Goal: Task Accomplishment & Management: Manage account settings

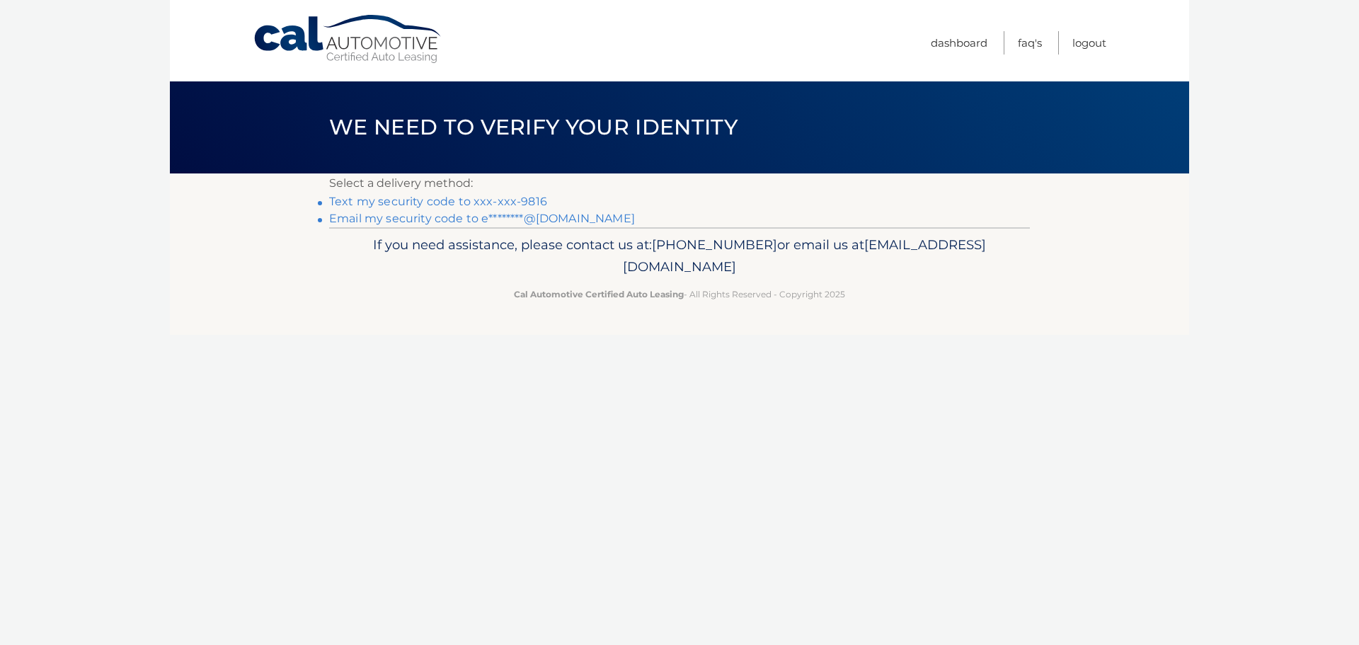
click at [407, 218] on link "Email my security code to e********@gmail.com" at bounding box center [482, 218] width 306 height 13
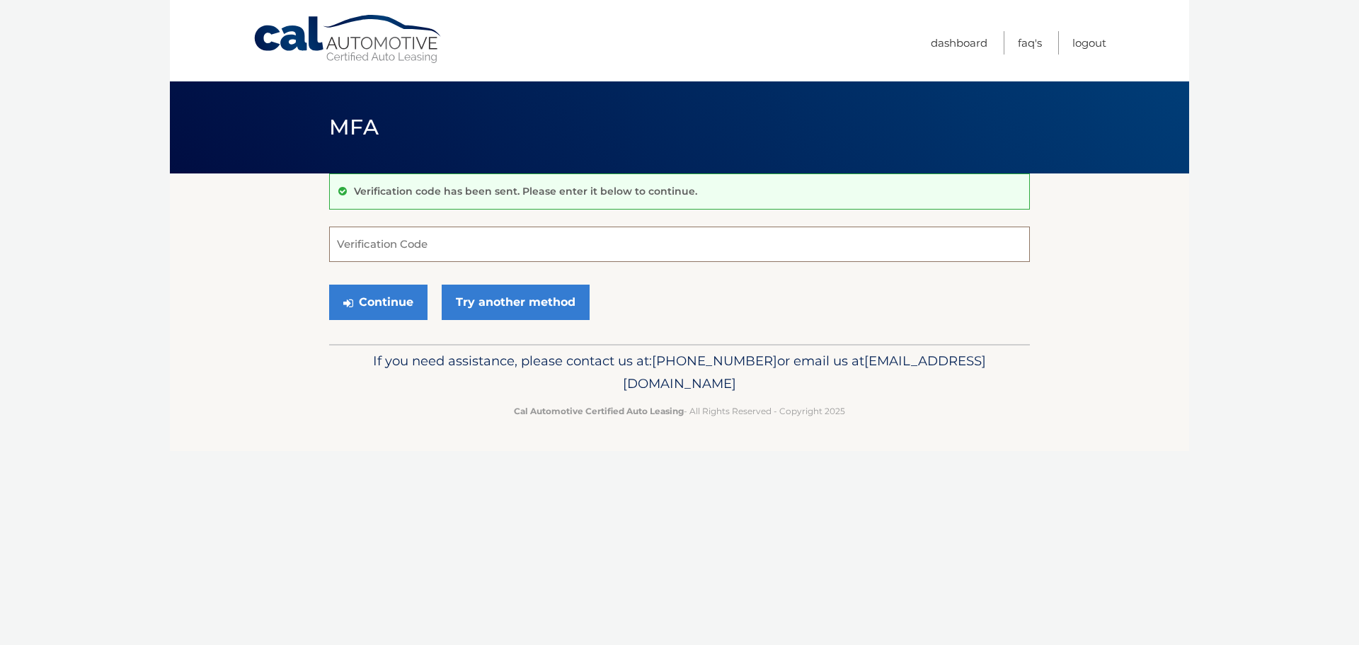
click at [345, 244] on input "Verification Code" at bounding box center [679, 244] width 701 height 35
type input "638559"
click at [371, 294] on button "Continue" at bounding box center [378, 302] width 98 height 35
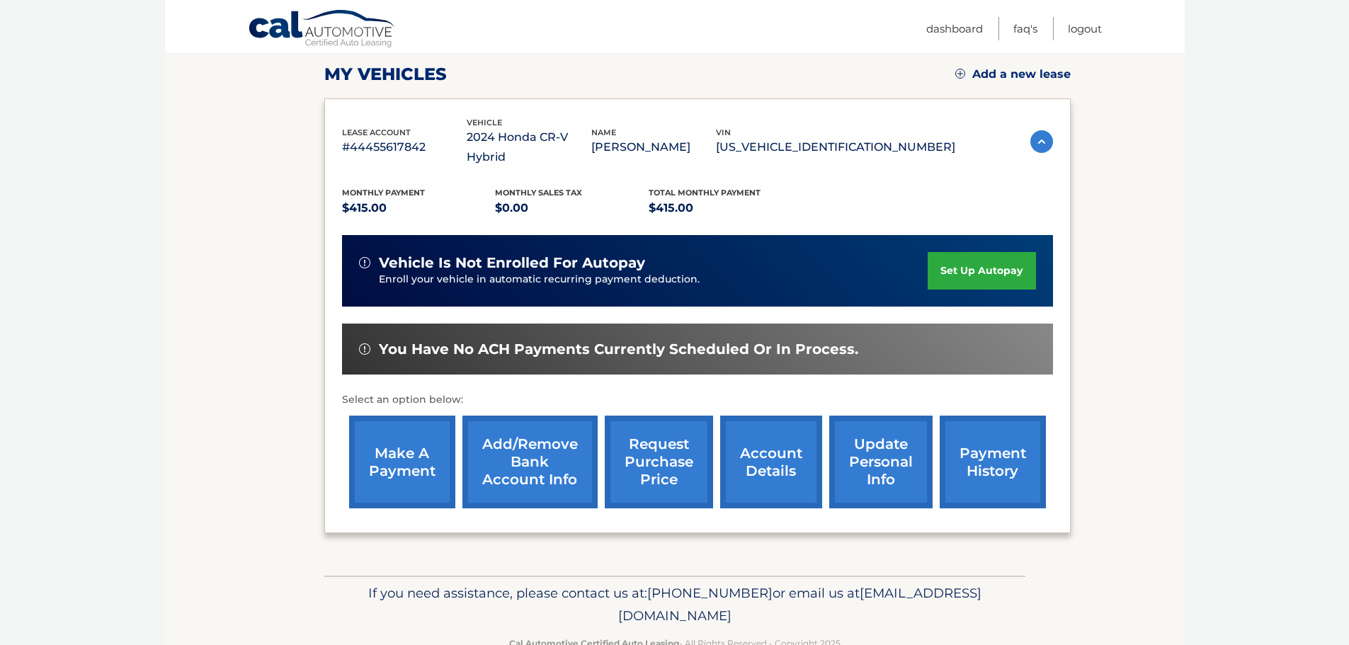
scroll to position [212, 0]
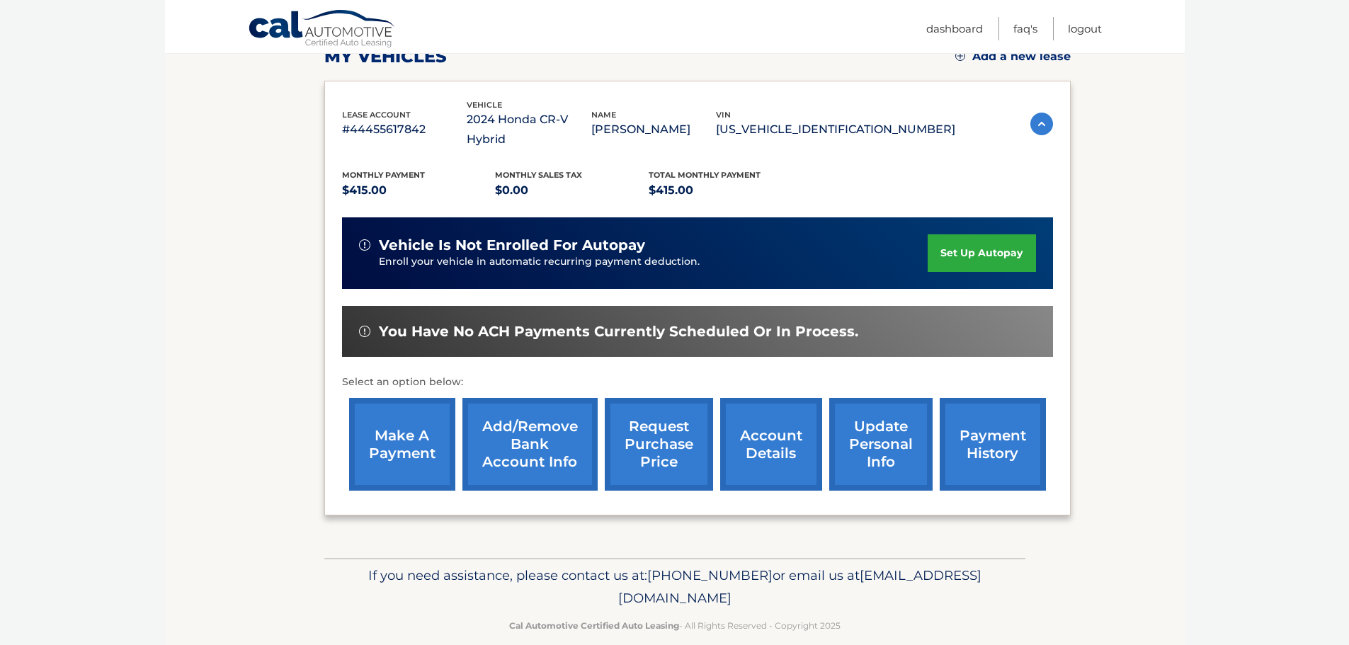
click at [405, 423] on link "make a payment" at bounding box center [402, 444] width 106 height 93
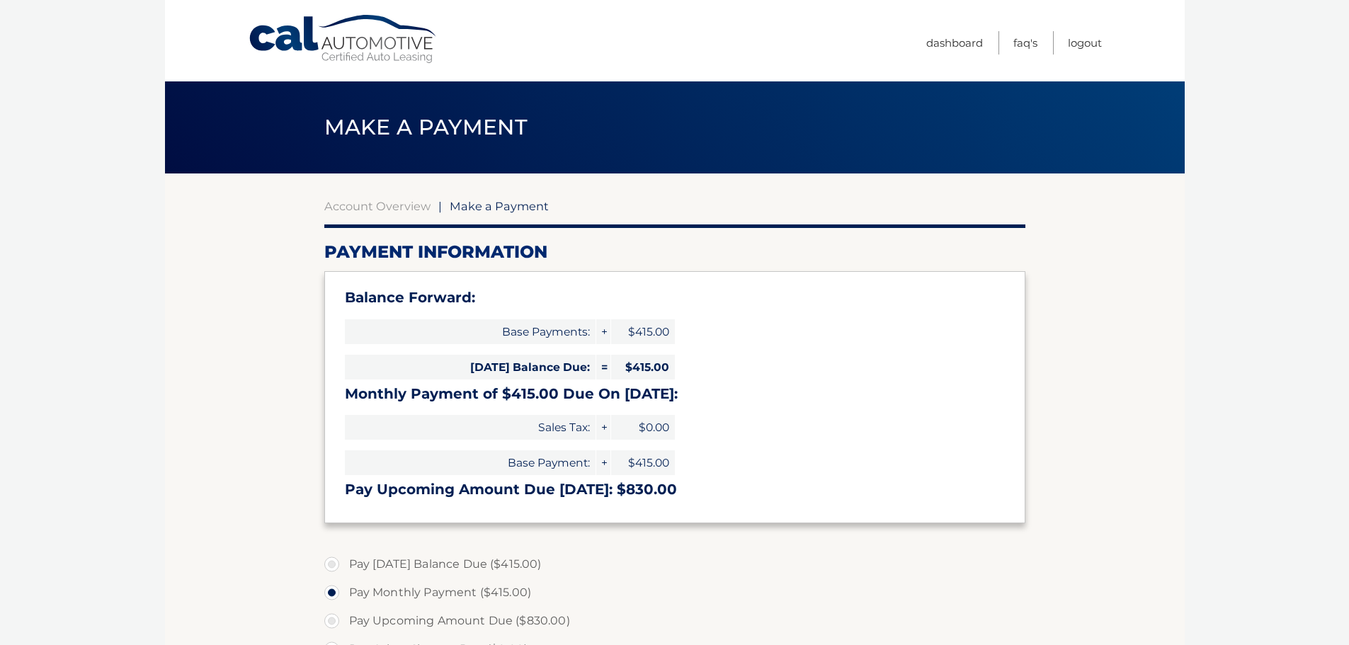
select select "NTA5OTIzZGItNTQ3Yy00ZWY5LTljNWEtOWMyMWExZTVjMTYw"
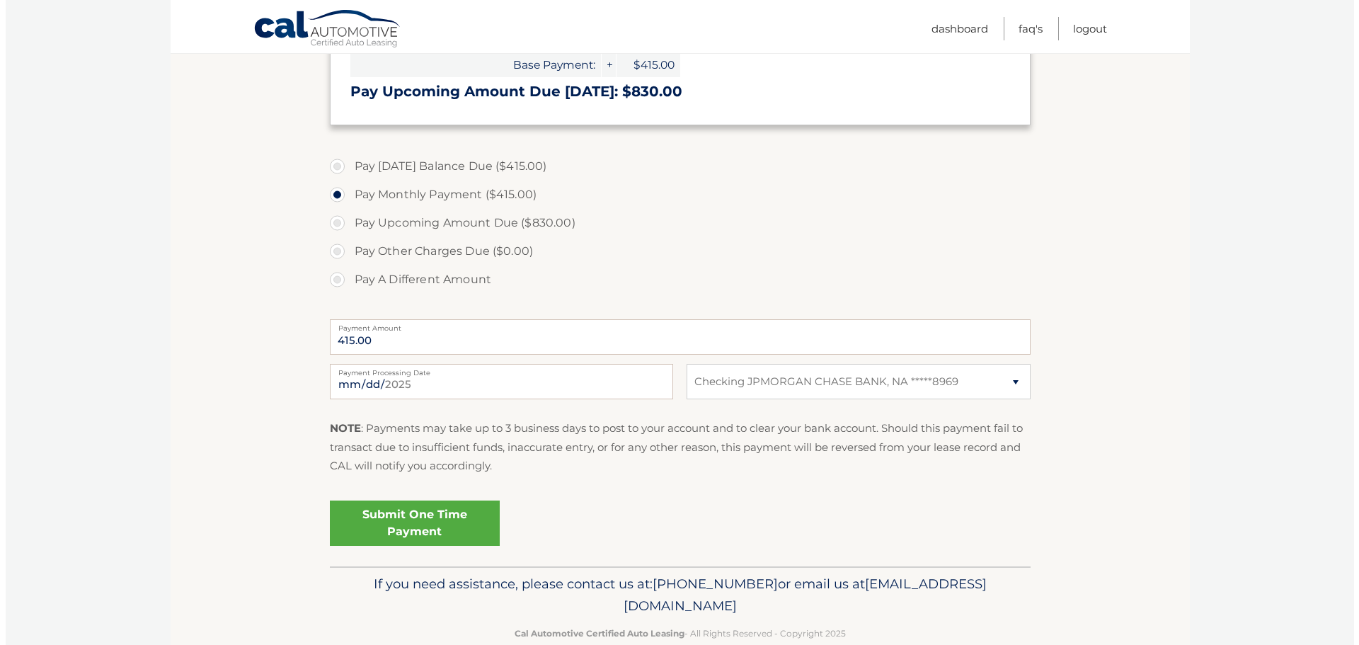
scroll to position [425, 0]
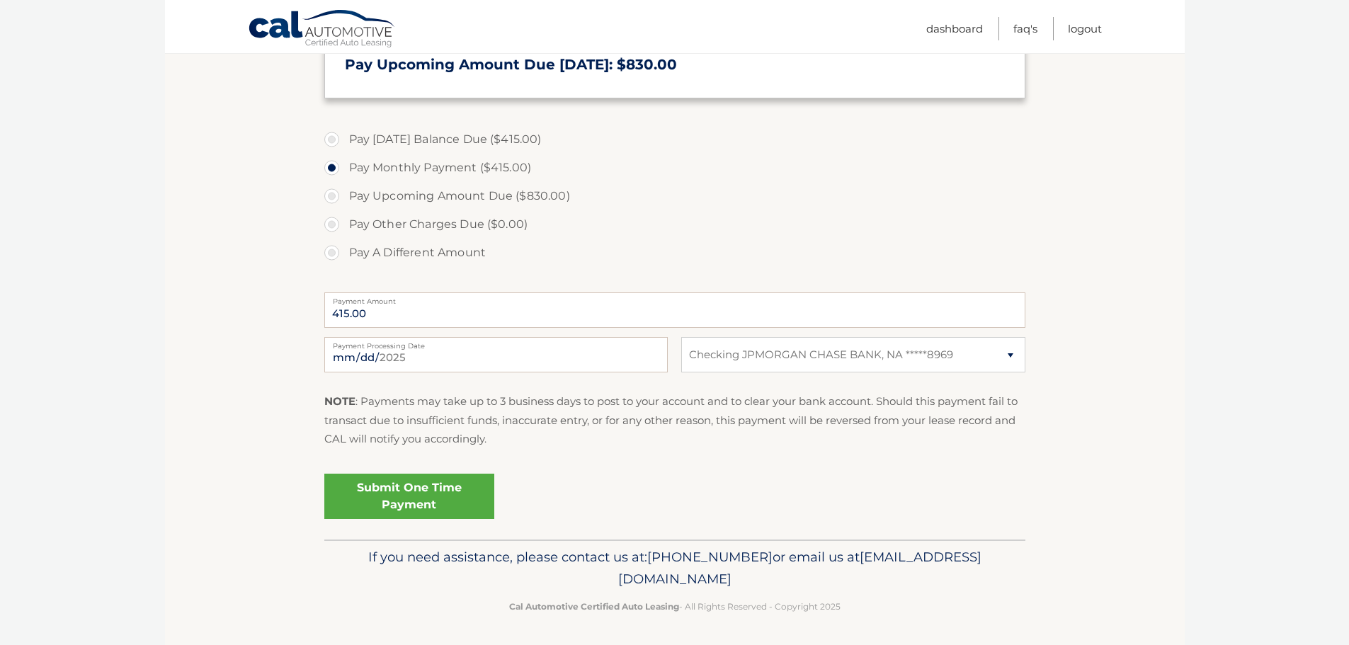
click at [420, 496] on link "Submit One Time Payment" at bounding box center [409, 496] width 170 height 45
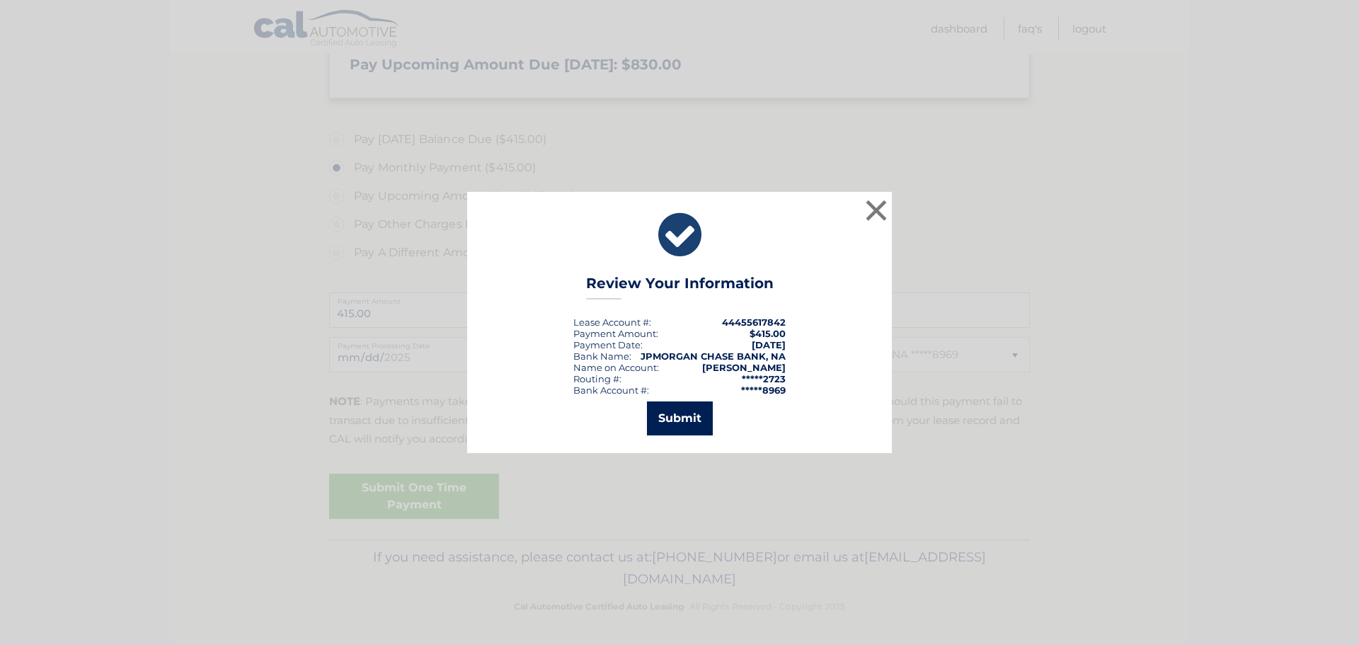
click at [663, 423] on button "Submit" at bounding box center [680, 418] width 66 height 34
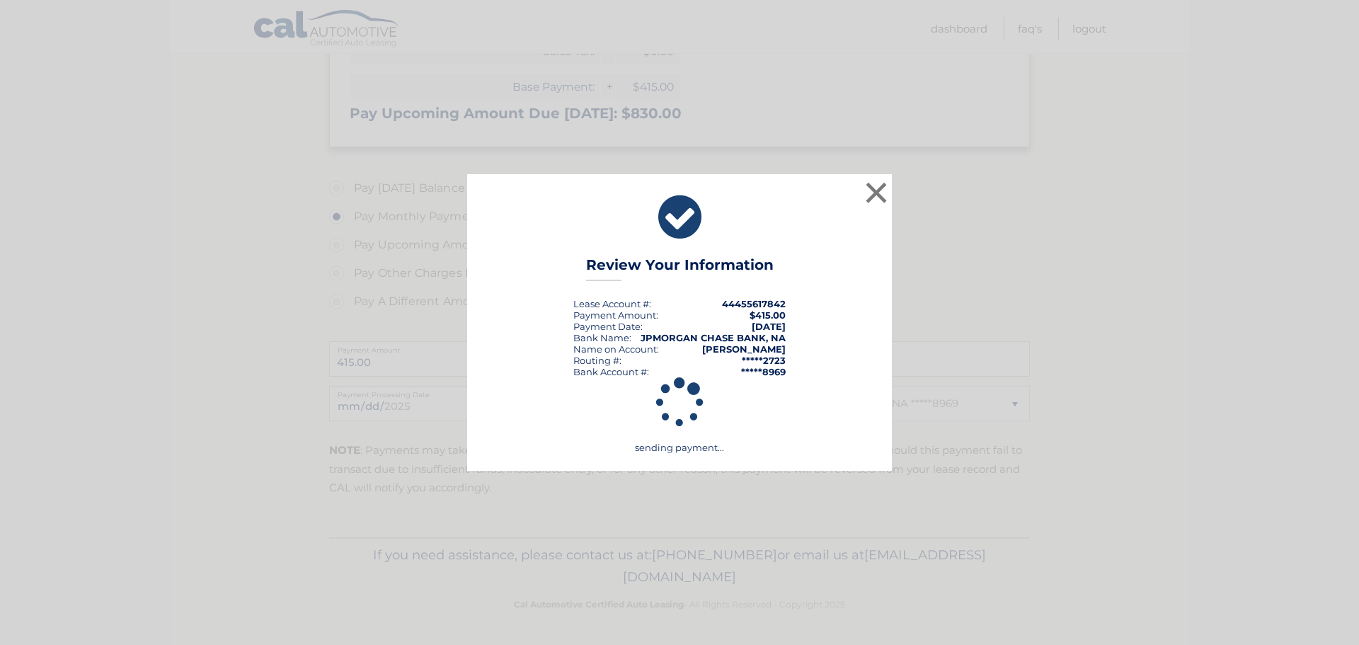
scroll to position [376, 0]
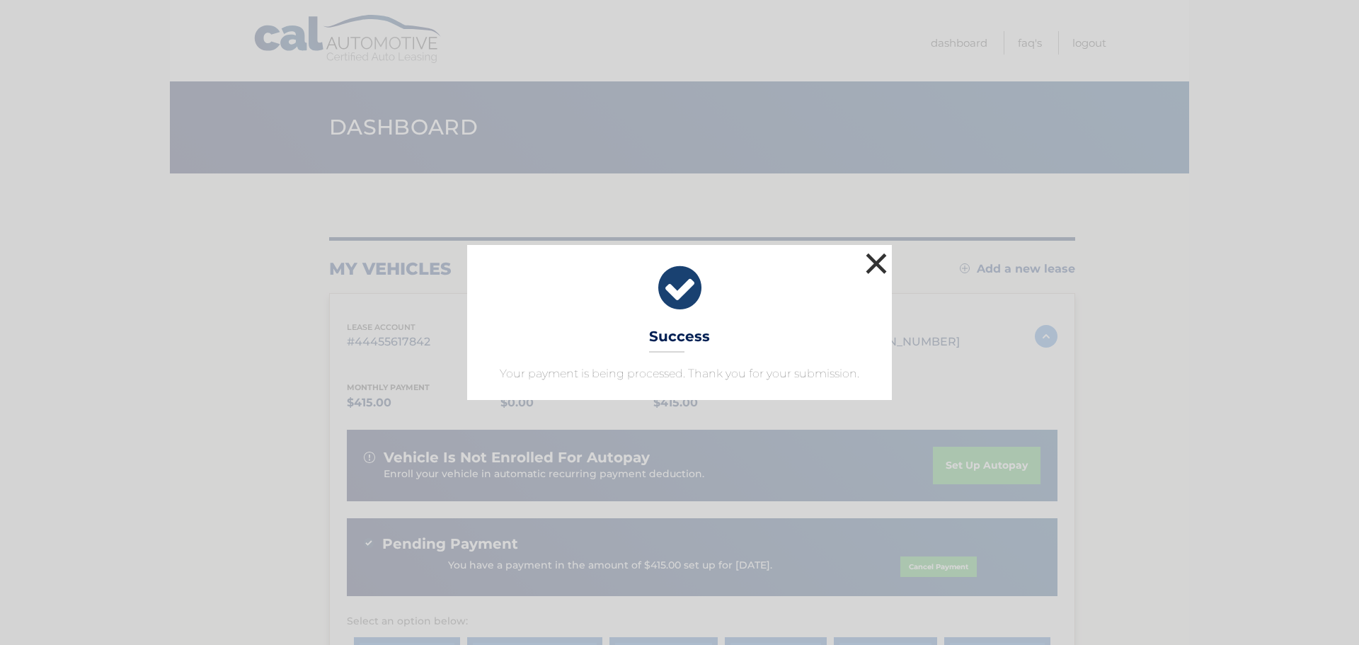
click at [871, 261] on button "×" at bounding box center [876, 263] width 28 height 28
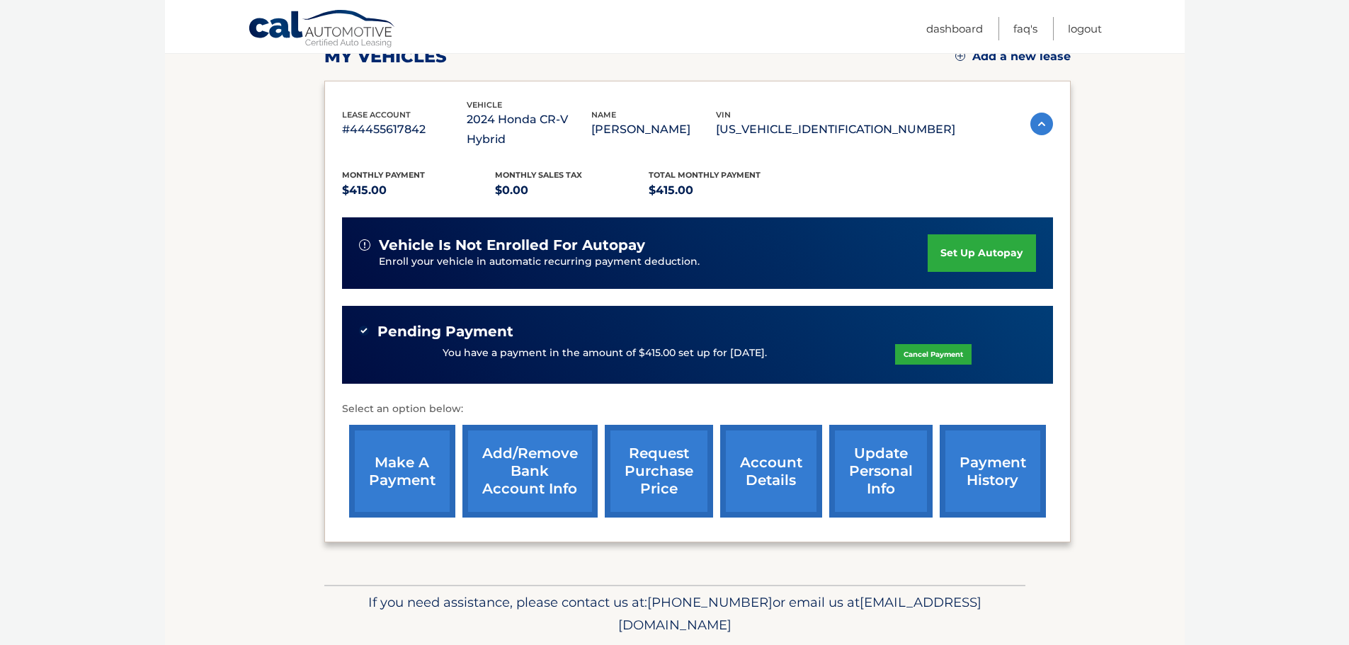
scroll to position [239, 0]
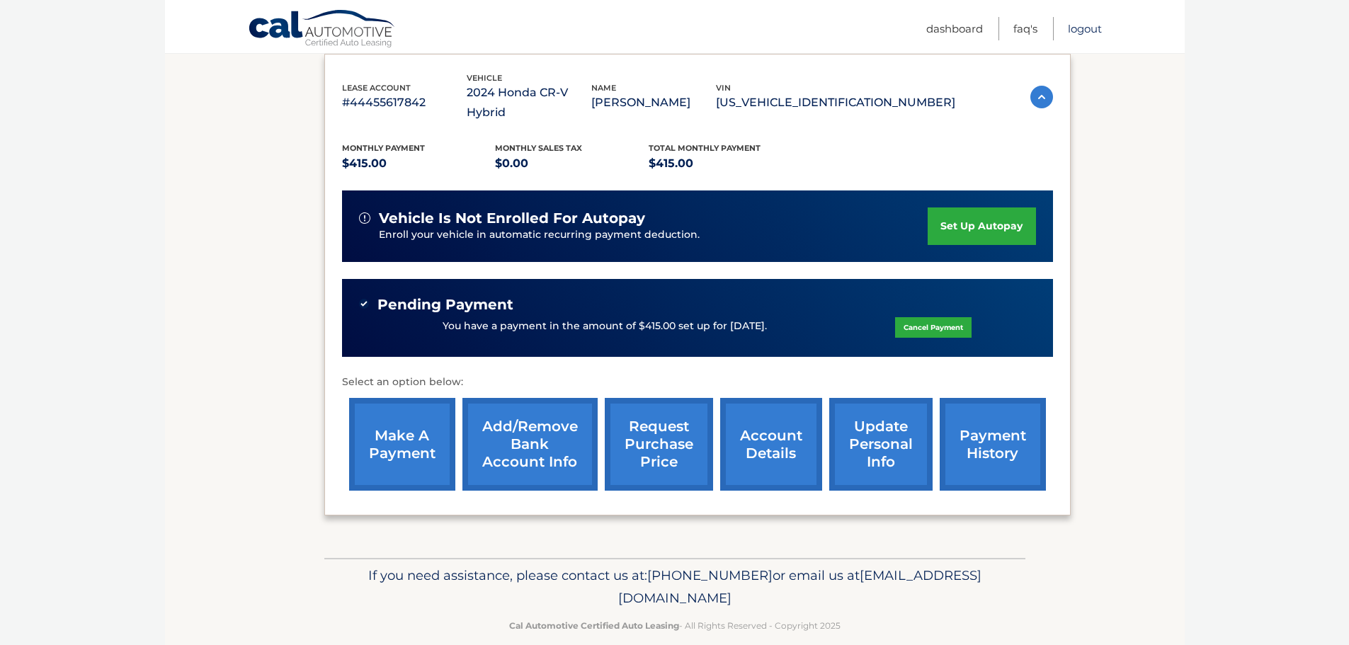
click at [1085, 28] on link "Logout" at bounding box center [1084, 28] width 34 height 23
